Goal: Information Seeking & Learning: Understand process/instructions

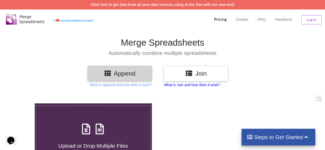
click at [206, 84] on p "What is Join and how does it work?" at bounding box center [192, 84] width 56 height 5
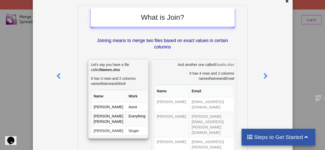
scroll to position [26, 0]
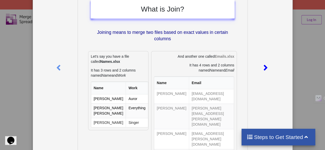
click at [262, 67] on icon at bounding box center [265, 65] width 11 height 9
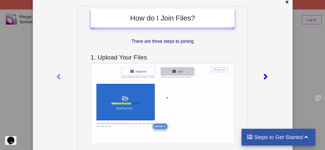
click at [262, 67] on div at bounding box center [266, 76] width 12 height 140
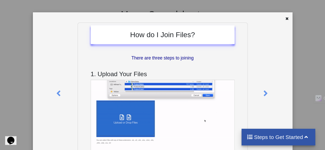
scroll to position [0, 0]
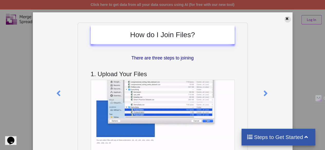
click at [286, 19] on icon at bounding box center [287, 18] width 4 height 4
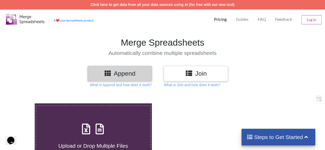
click at [108, 73] on icon at bounding box center [107, 73] width 7 height 6
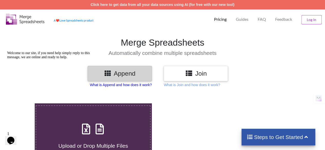
click at [122, 82] on p "What is Append and how does it work?" at bounding box center [121, 84] width 62 height 5
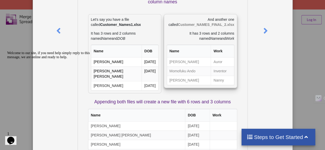
scroll to position [51, 0]
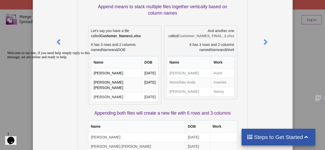
click at [256, 42] on div at bounding box center [270, 96] width 43 height 250
click at [260, 42] on icon at bounding box center [265, 39] width 11 height 9
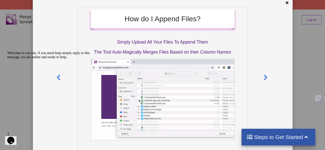
click at [59, 59] on div "Welcome to our site, if you need help simply reply to this message, we are onli…" at bounding box center [53, 55] width 92 height 8
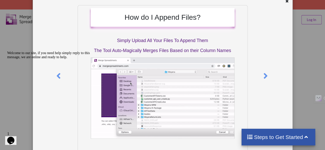
scroll to position [0, 0]
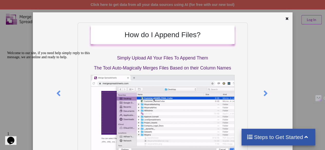
click at [59, 51] on div at bounding box center [53, 51] width 92 height 0
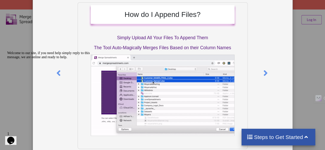
scroll to position [42, 0]
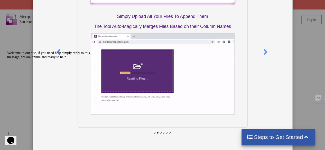
click at [153, 132] on icon at bounding box center [154, 133] width 2 height 2
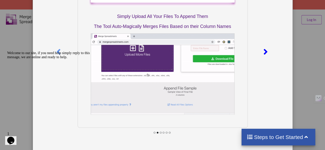
click at [265, 53] on icon at bounding box center [265, 49] width 11 height 9
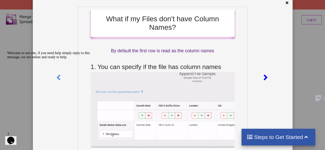
click at [265, 53] on div at bounding box center [266, 77] width 12 height 140
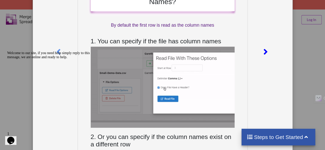
click at [260, 49] on icon at bounding box center [265, 49] width 11 height 9
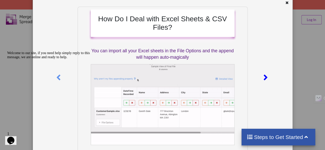
click at [265, 76] on icon at bounding box center [265, 75] width 11 height 9
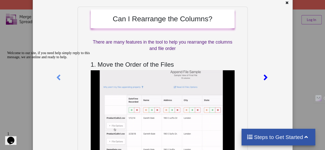
scroll to position [18, 0]
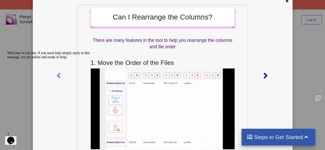
click at [264, 75] on icon at bounding box center [265, 73] width 11 height 9
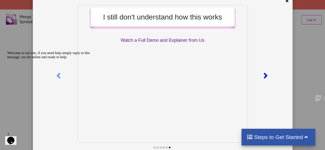
scroll to position [33, 0]
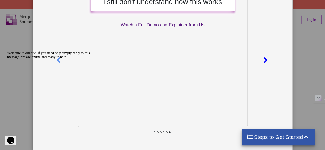
click at [268, 63] on div at bounding box center [266, 59] width 12 height 140
click at [264, 61] on icon at bounding box center [265, 58] width 11 height 9
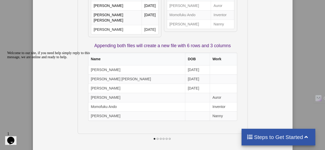
scroll to position [167, 0]
click at [309, 73] on div "What is Append? Append means to stack multiple files together vertically based …" at bounding box center [162, 75] width 325 height 150
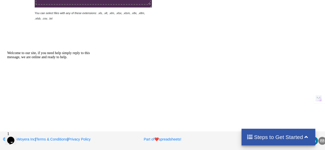
scroll to position [0, 0]
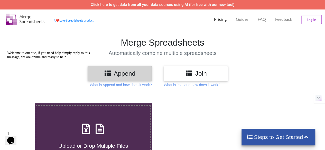
click at [253, 78] on div at bounding box center [272, 73] width 55 height 15
